Goal: Information Seeking & Learning: Learn about a topic

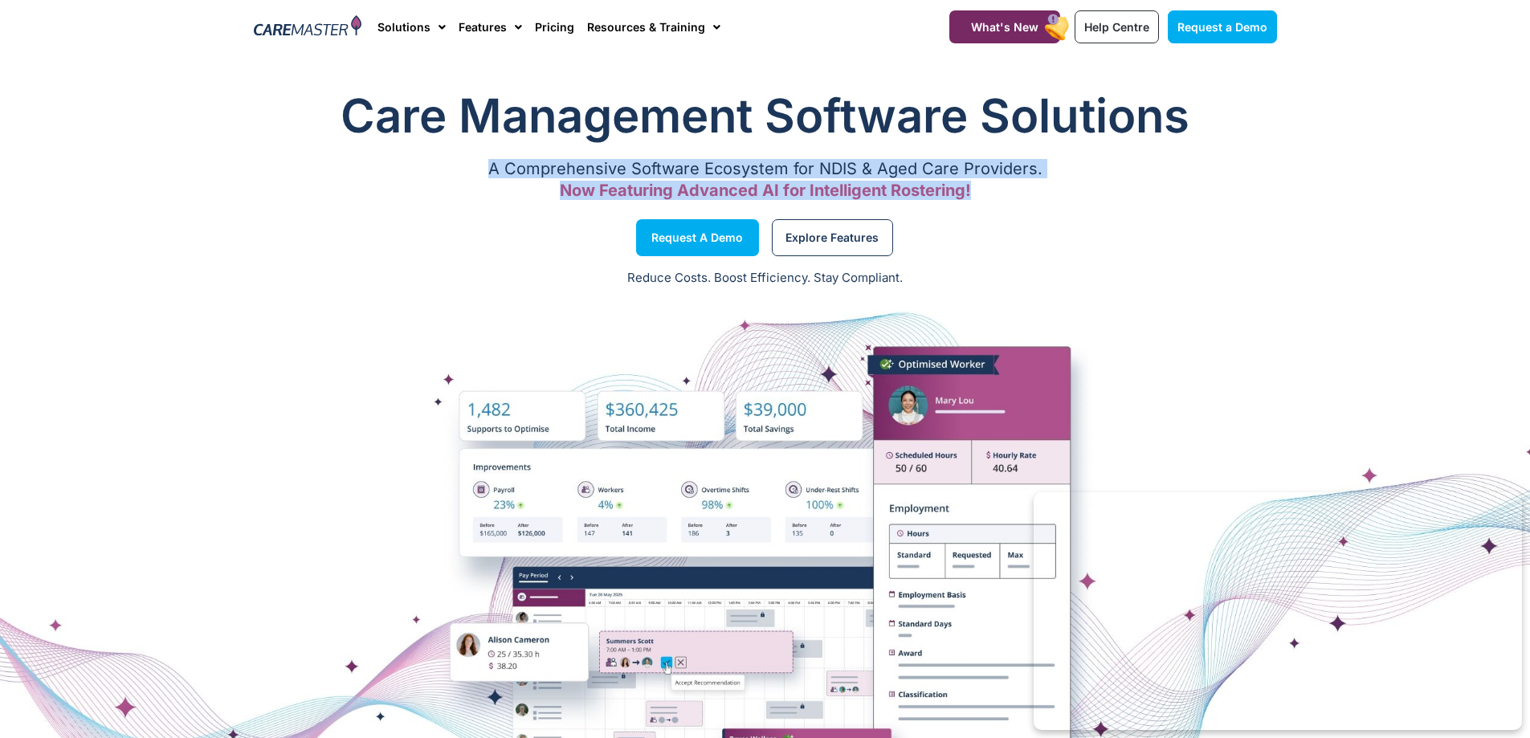
drag, startPoint x: 483, startPoint y: 168, endPoint x: 986, endPoint y: 193, distance: 503.3
click at [986, 193] on div "A Comprehensive Software Ecosystem for NDIS & Aged Care Providers. Now Featurin…" at bounding box center [765, 180] width 1023 height 32
copy div "A Comprehensive Software Ecosystem for NDIS & Aged Care Providers. Now Featurin…"
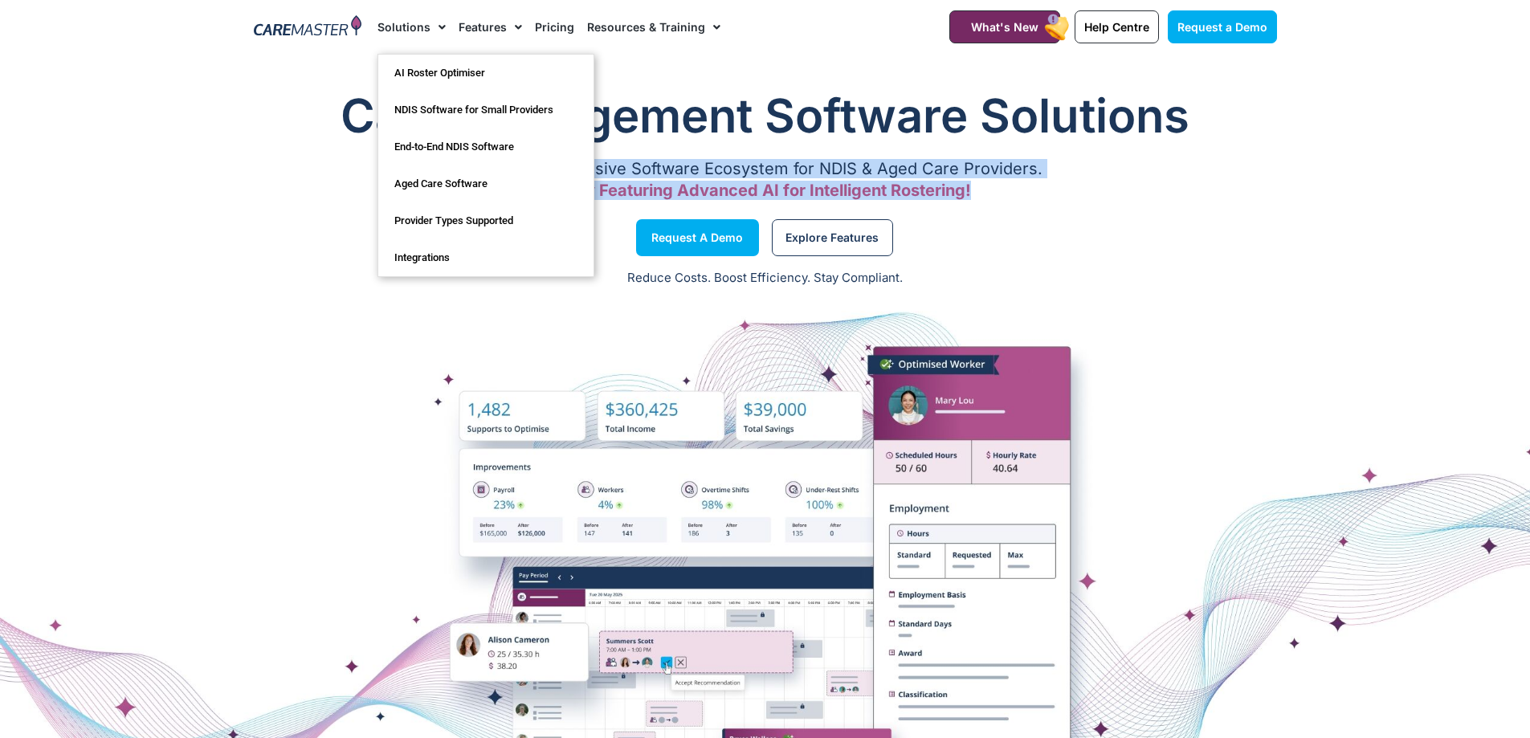
click at [416, 25] on link "Solutions" at bounding box center [411, 27] width 68 height 54
click at [463, 179] on link "Aged Care Software" at bounding box center [485, 183] width 215 height 37
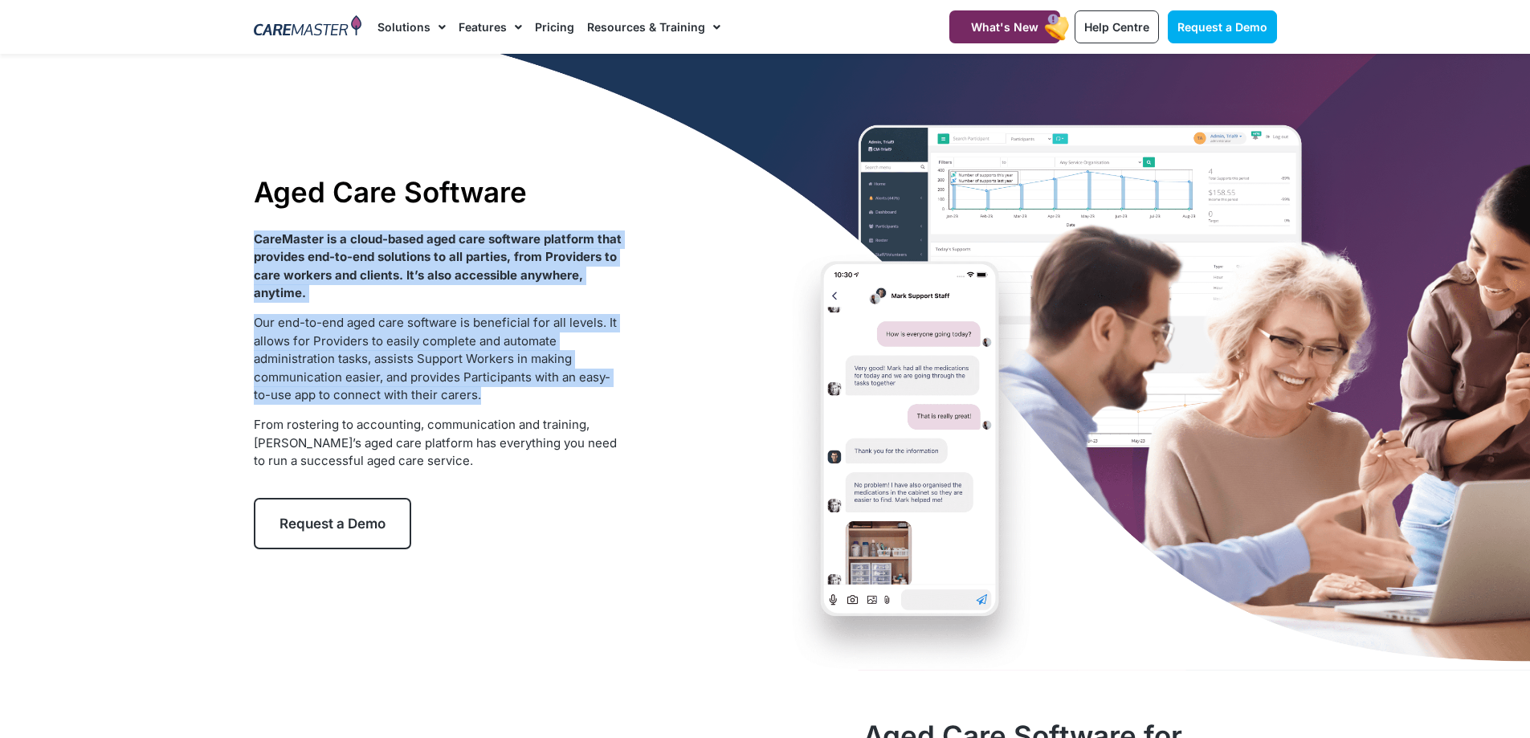
drag, startPoint x: 489, startPoint y: 403, endPoint x: 252, endPoint y: 238, distance: 288.5
click at [252, 238] on div "Aged Care Software CareMaster is a cloud-based aged care software platform that…" at bounding box center [438, 362] width 385 height 390
copy div "CareMaster is a cloud-based aged care software platform that provides end-to-en…"
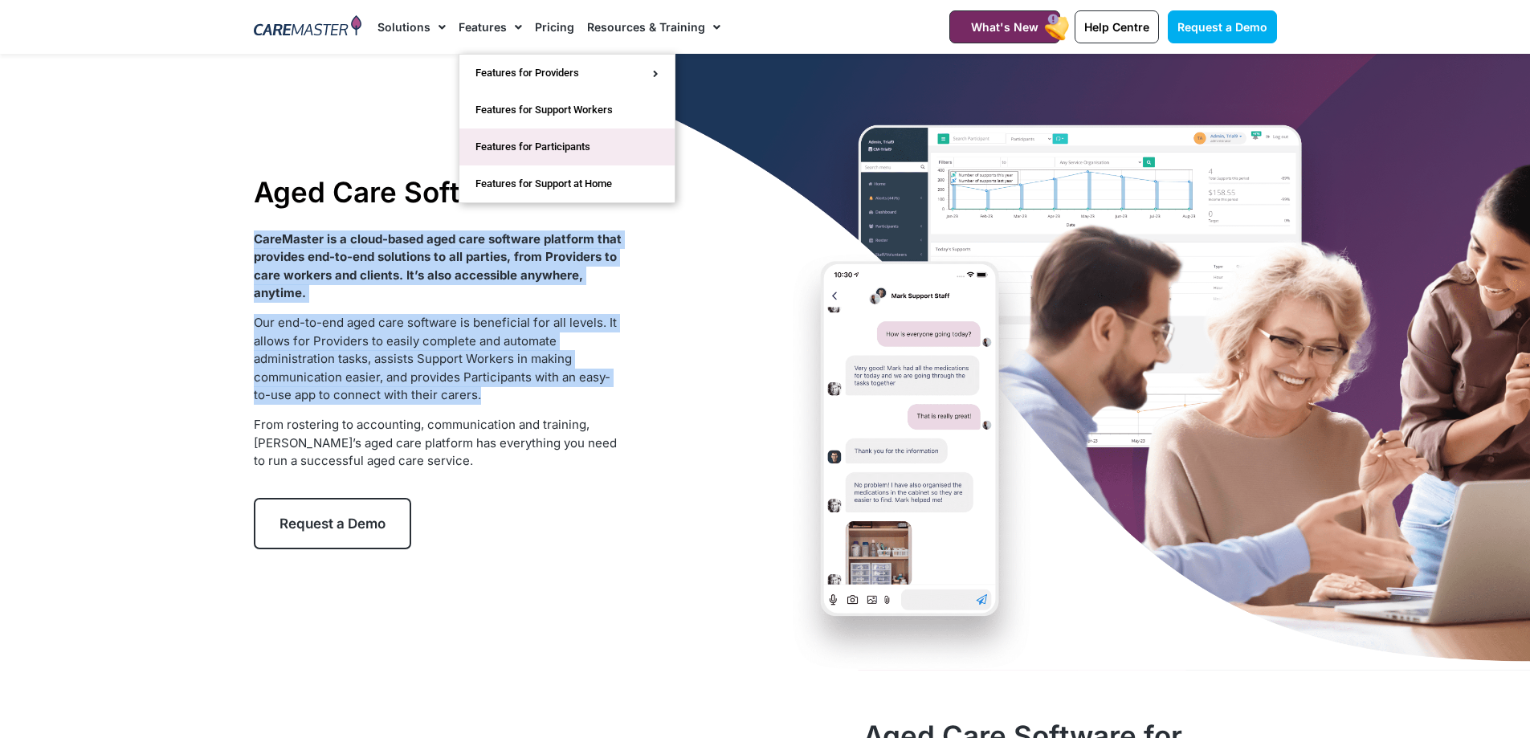
click at [559, 139] on link "Features for Participants" at bounding box center [566, 146] width 215 height 37
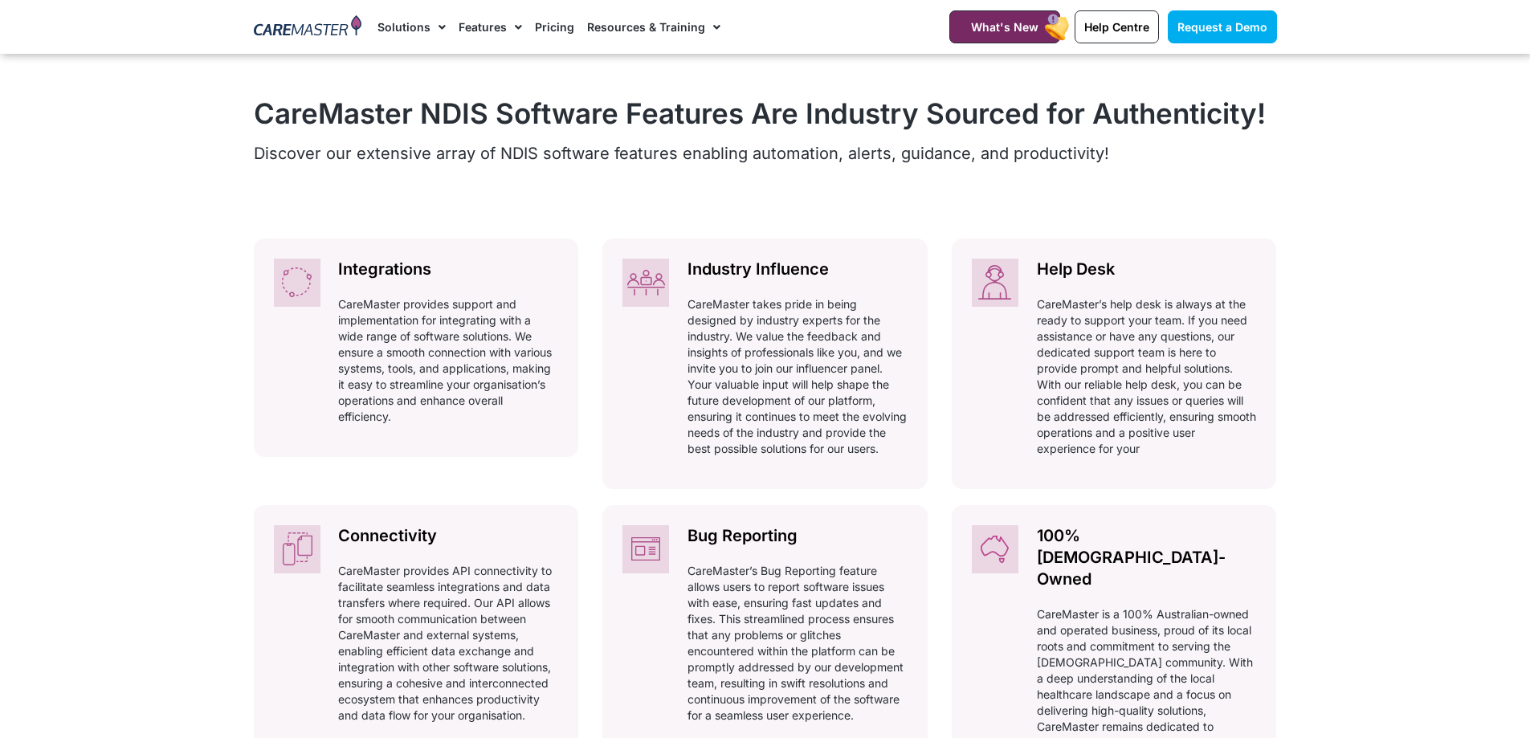
scroll to position [1393, 0]
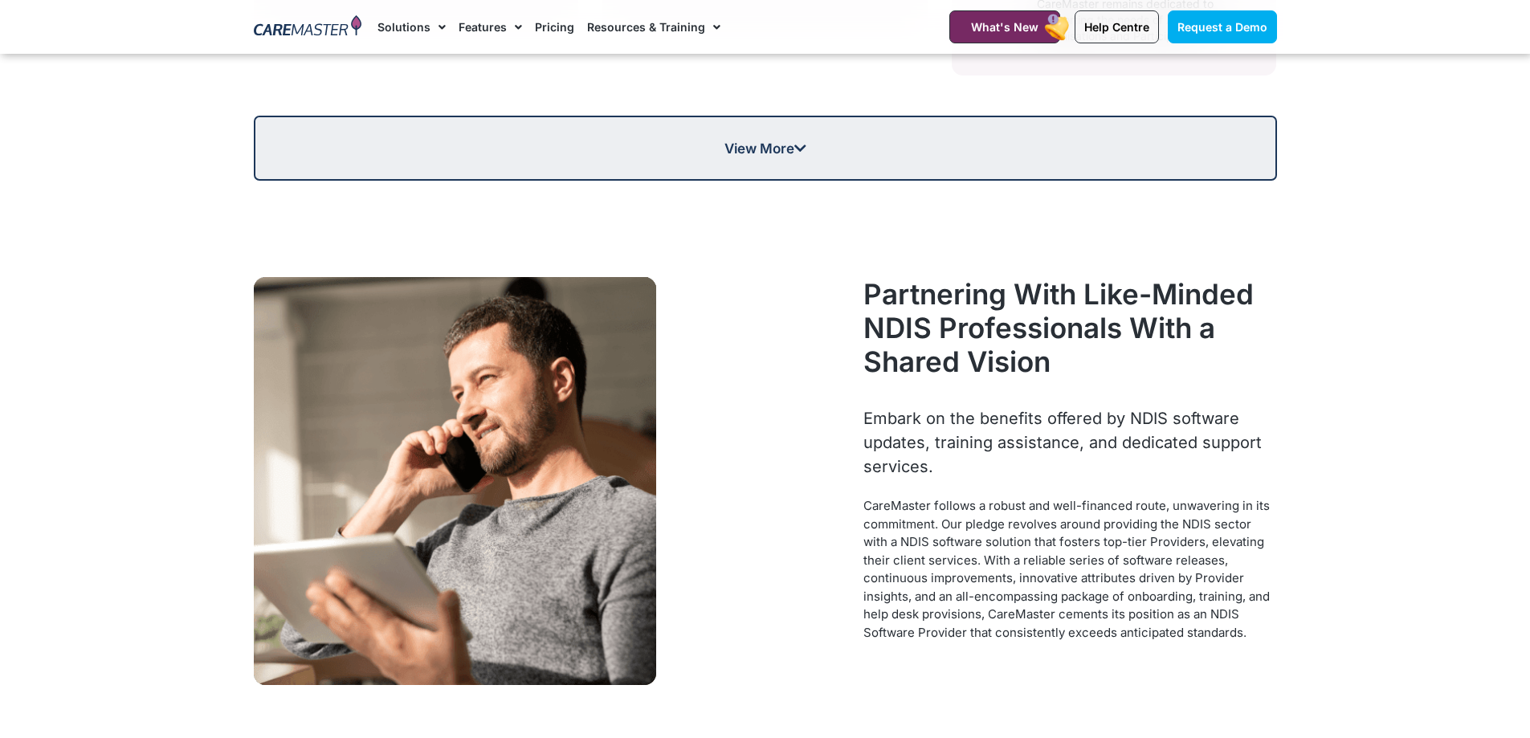
click at [775, 116] on link "View More" at bounding box center [765, 148] width 1023 height 65
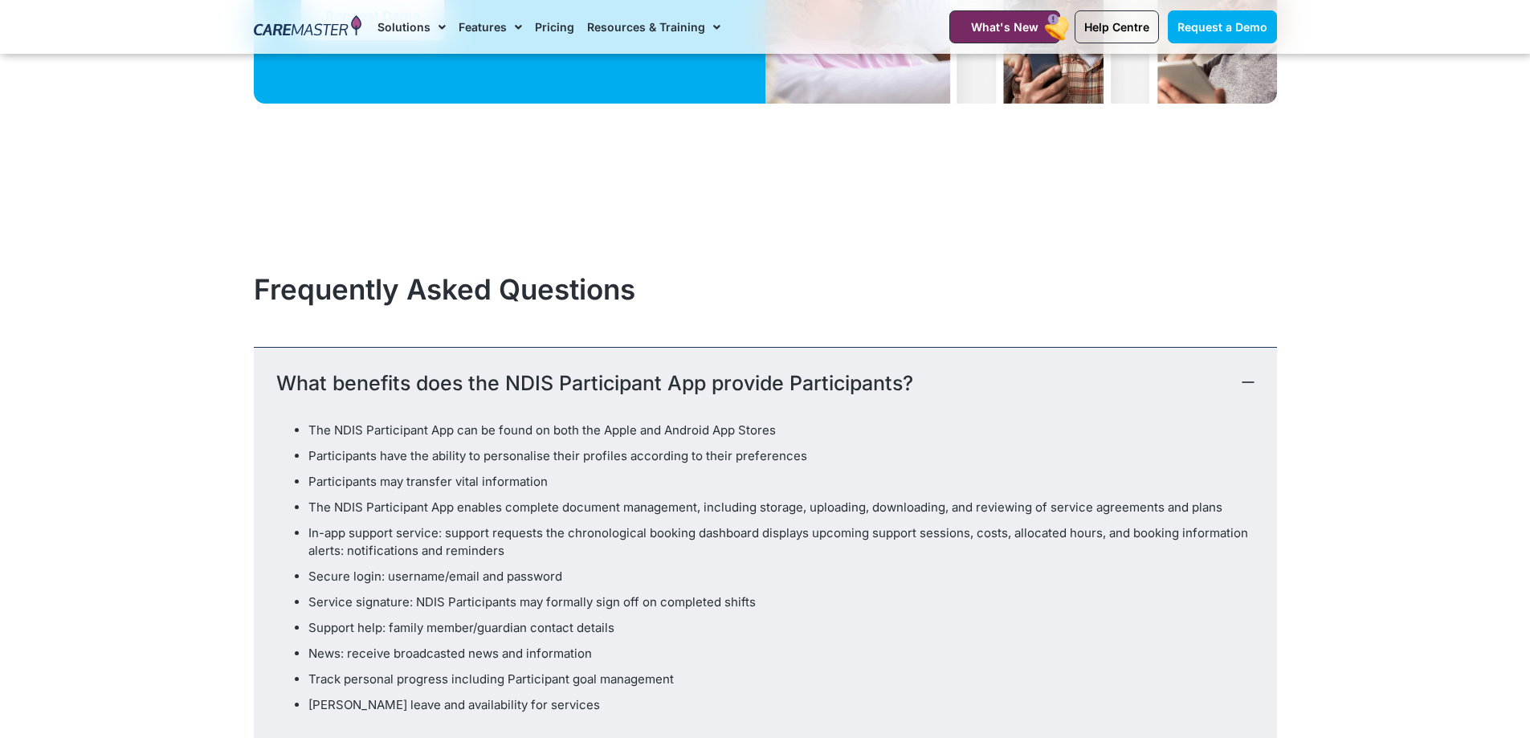
scroll to position [5167, 0]
